Goal: Information Seeking & Learning: Learn about a topic

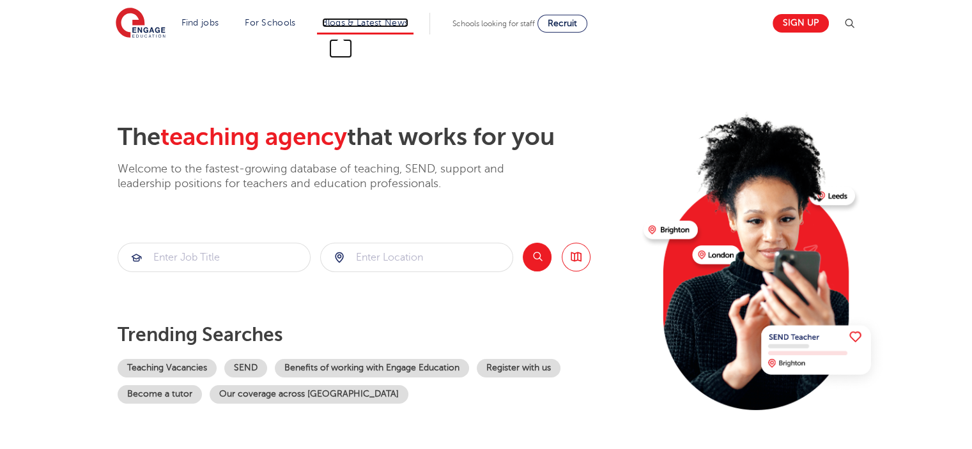
click at [377, 18] on link "Blogs & Latest News" at bounding box center [365, 23] width 87 height 10
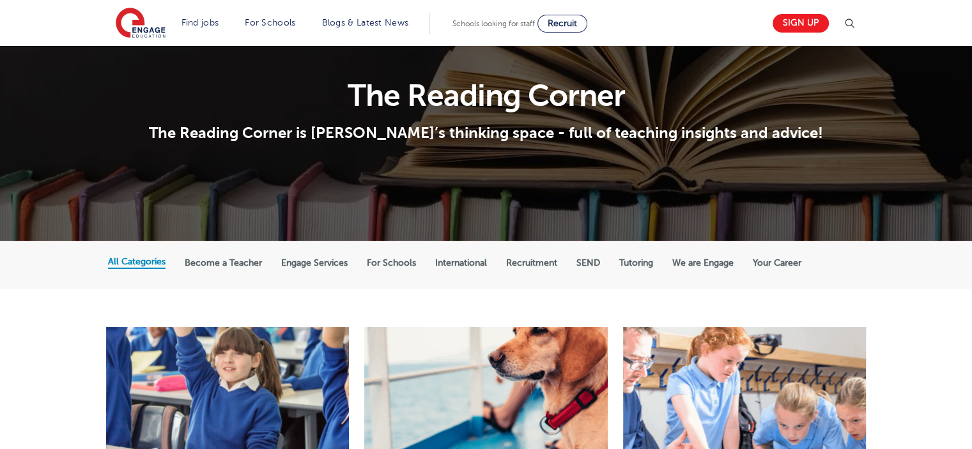
scroll to position [64, 0]
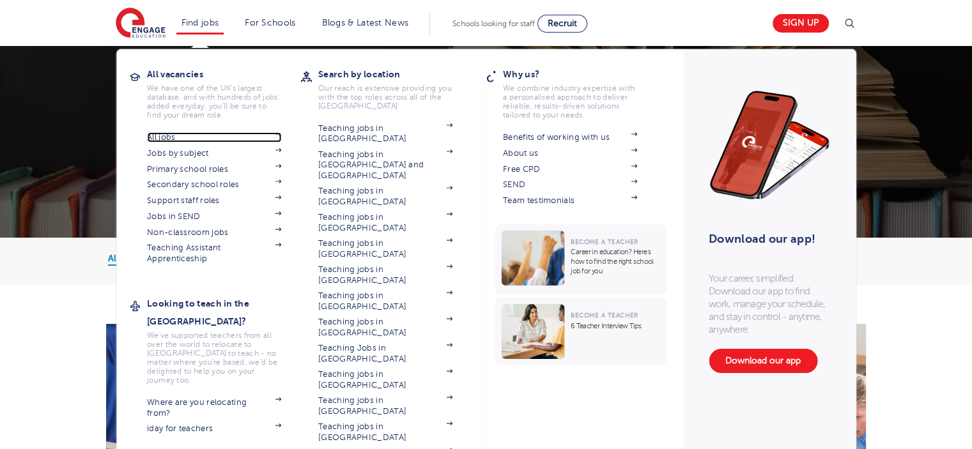
click at [171, 140] on link "All jobs" at bounding box center [214, 137] width 134 height 10
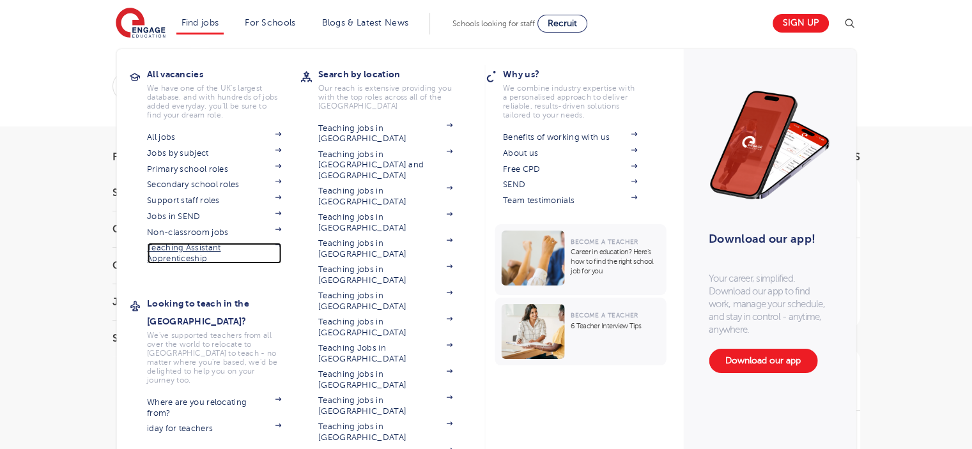
click at [192, 247] on link "Teaching Assistant Apprenticeship" at bounding box center [214, 253] width 134 height 21
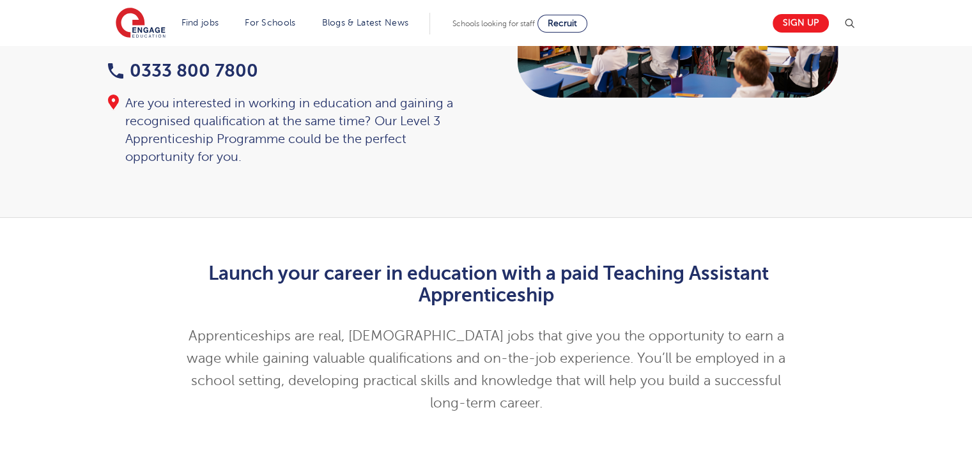
scroll to position [256, 0]
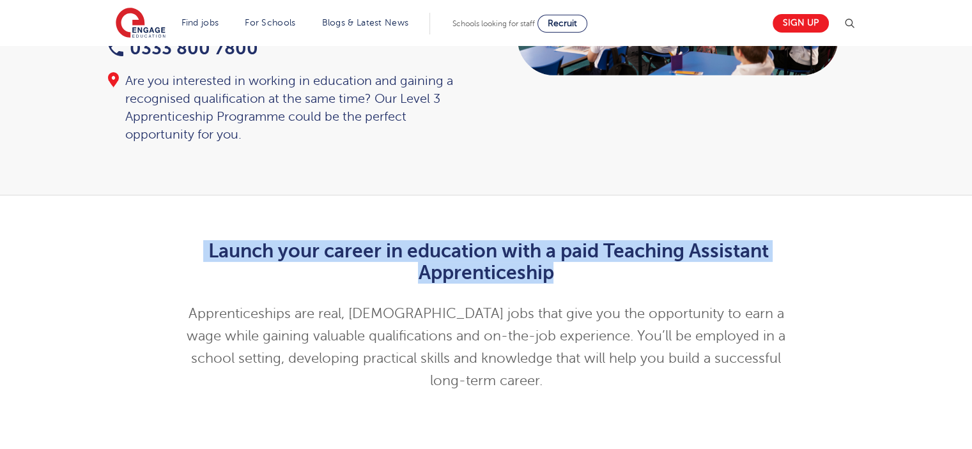
drag, startPoint x: 191, startPoint y: 248, endPoint x: 588, endPoint y: 272, distance: 397.1
click at [588, 272] on h2 "Launch your career in education with a paid Teaching Assistant Apprenticeship" at bounding box center [486, 261] width 627 height 43
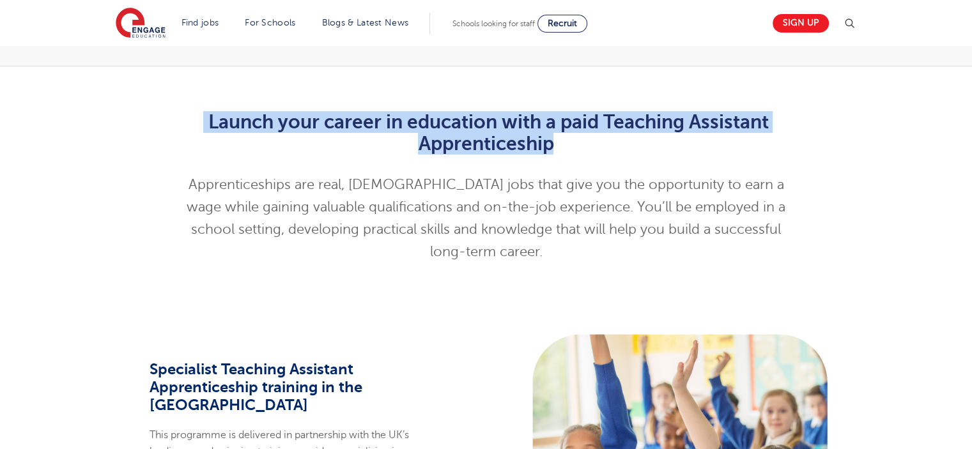
scroll to position [384, 0]
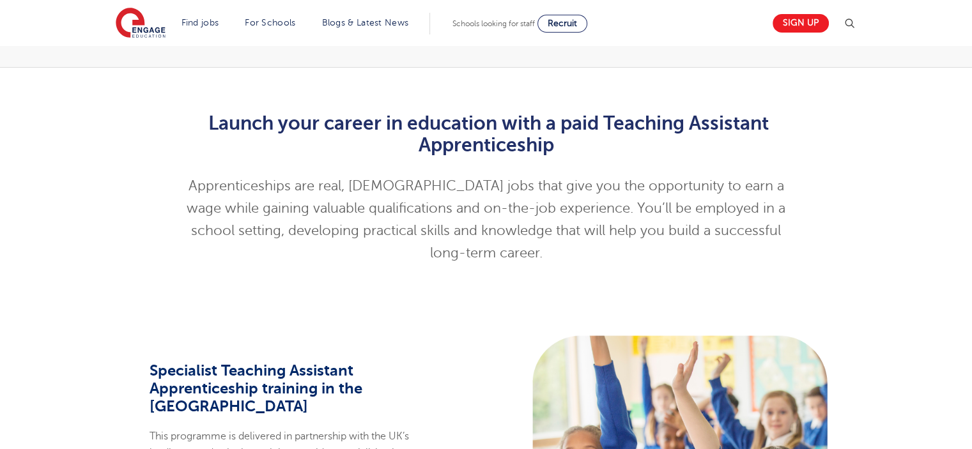
click at [568, 265] on div "Launch your career in education with a paid Teaching Assistant Apprenticeship A…" at bounding box center [486, 185] width 972 height 235
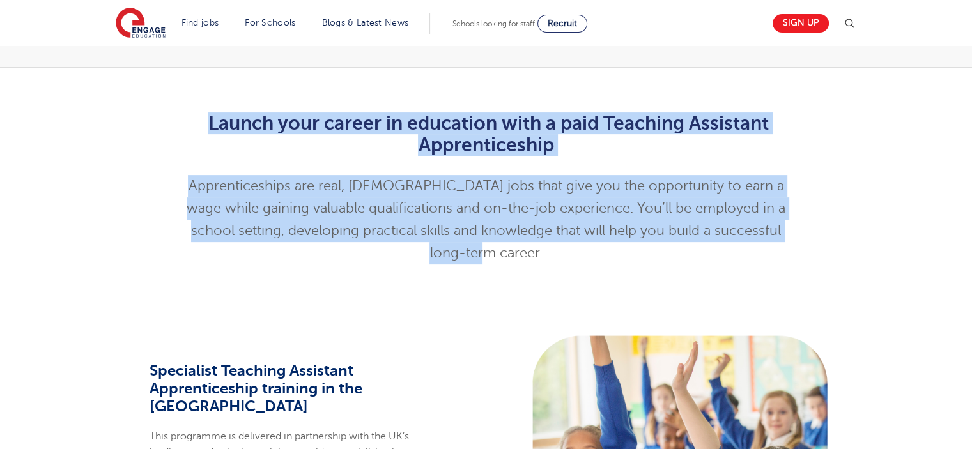
drag, startPoint x: 208, startPoint y: 125, endPoint x: 813, endPoint y: 231, distance: 614.0
click at [813, 231] on div "Launch your career in education with a paid Teaching Assistant Apprenticeship A…" at bounding box center [485, 185] width 775 height 184
copy div "Launch your career in education with a paid Teaching Assistant Apprenticeship A…"
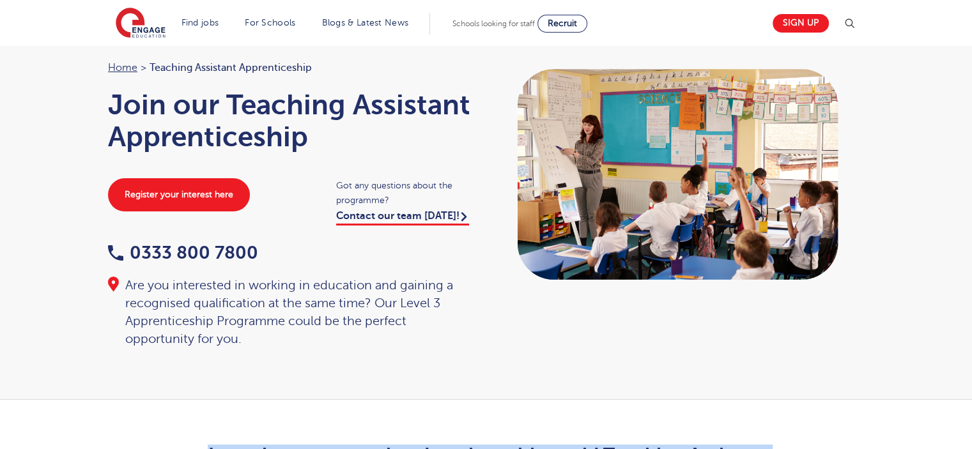
scroll to position [0, 0]
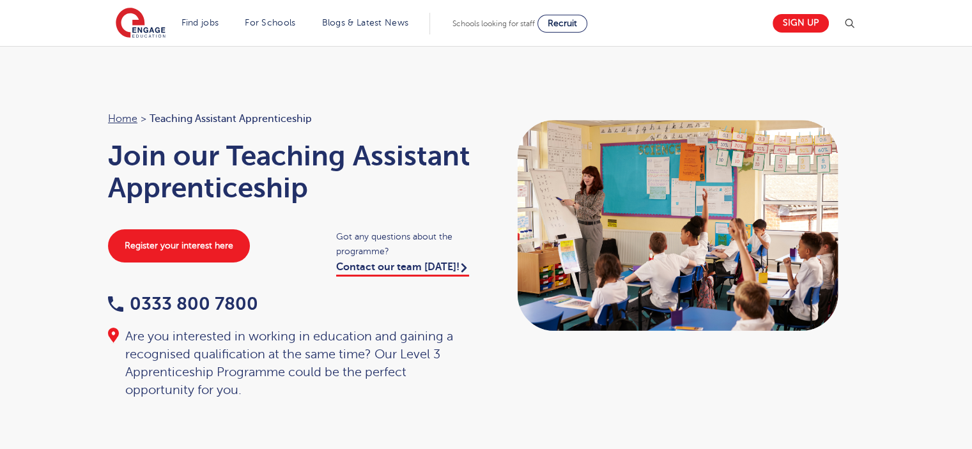
click at [81, 143] on div "Home > Teaching Assistant Apprenticeship Join our Teaching Assistant Apprentice…" at bounding box center [486, 248] width 972 height 405
click at [526, 91] on div "Home > Teaching Assistant Apprenticeship Join our Teaching Assistant Apprentice…" at bounding box center [486, 248] width 972 height 405
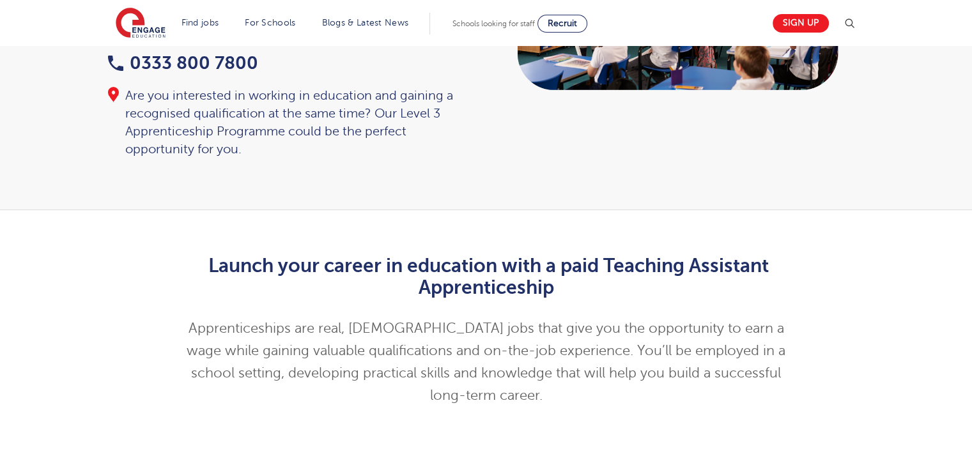
scroll to position [256, 0]
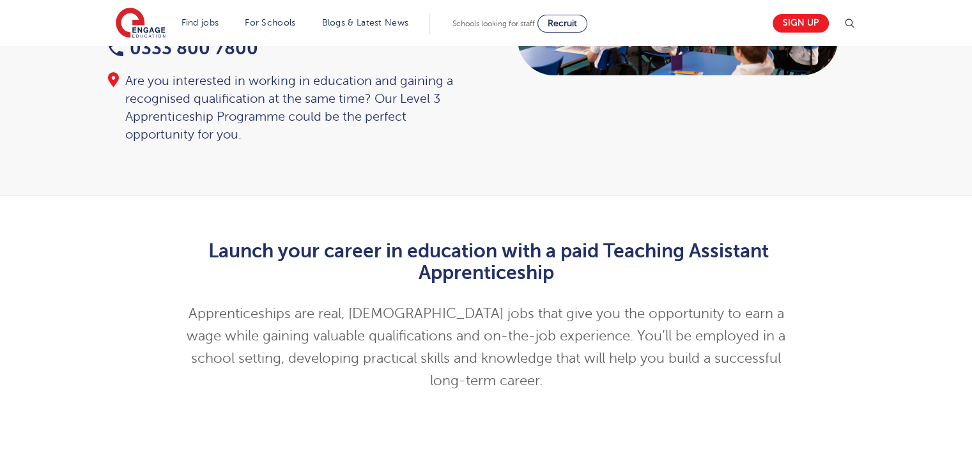
click at [136, 280] on div "Launch your career in education with a paid Teaching Assistant Apprenticeship A…" at bounding box center [485, 313] width 775 height 184
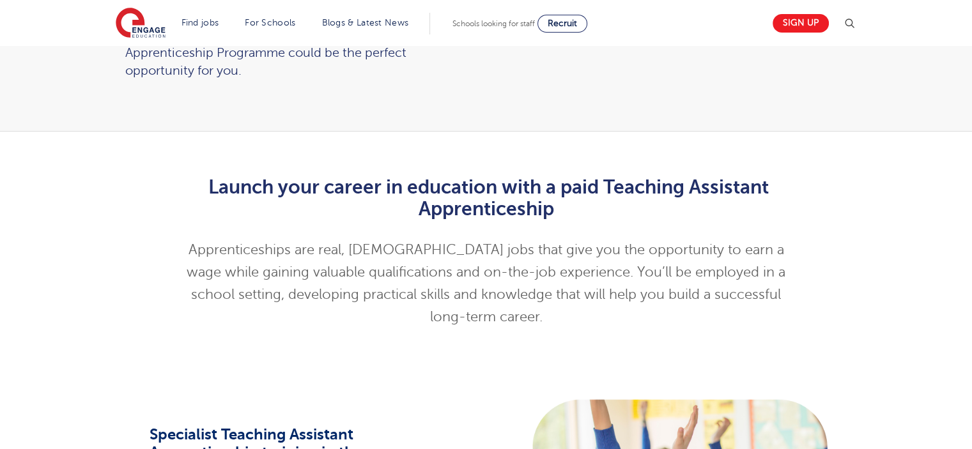
scroll to position [0, 0]
